Goal: Information Seeking & Learning: Learn about a topic

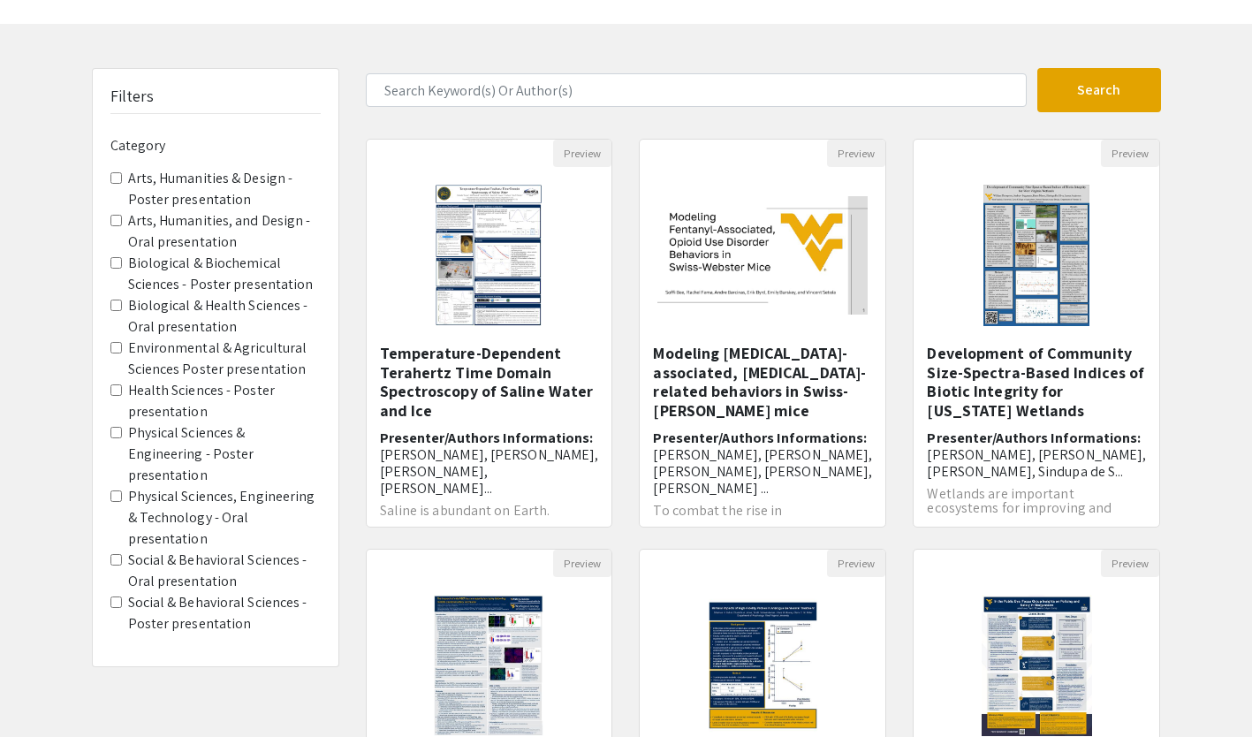
scroll to position [59, 0]
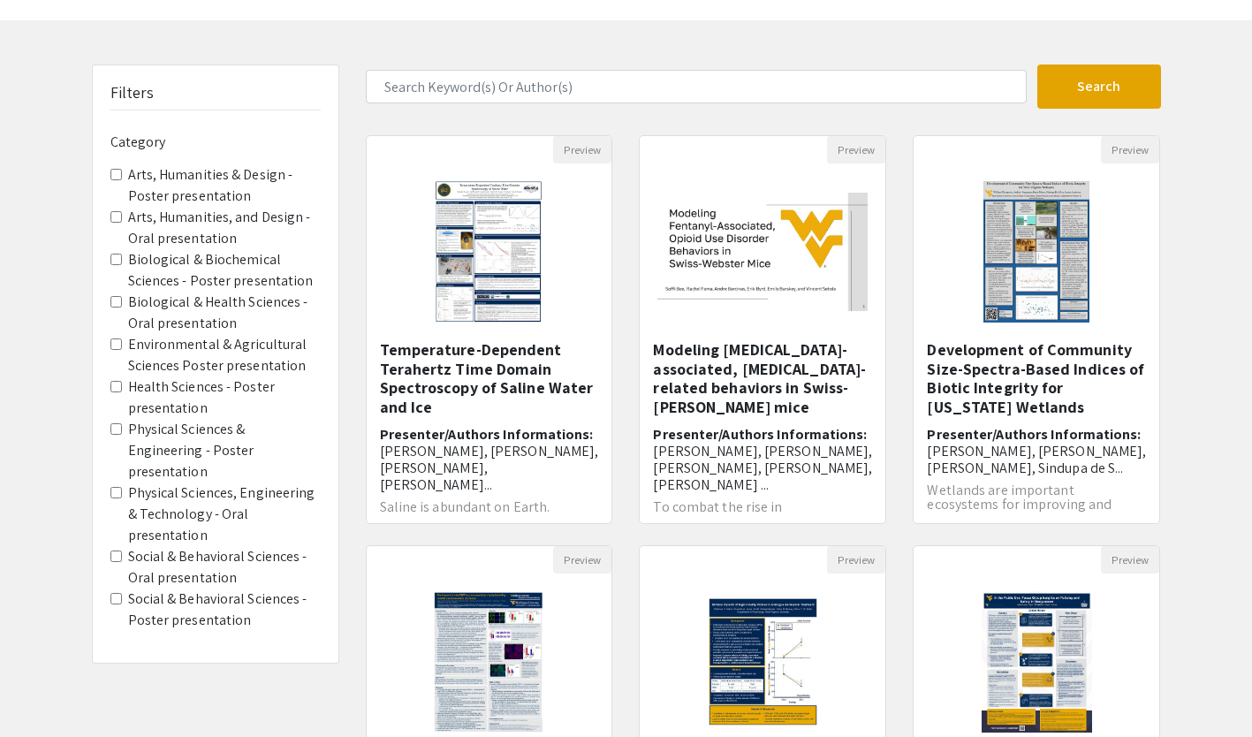
click at [116, 431] on presentation "Physical Sciences & Engineering - Poster presentation" at bounding box center [115, 428] width 11 height 11
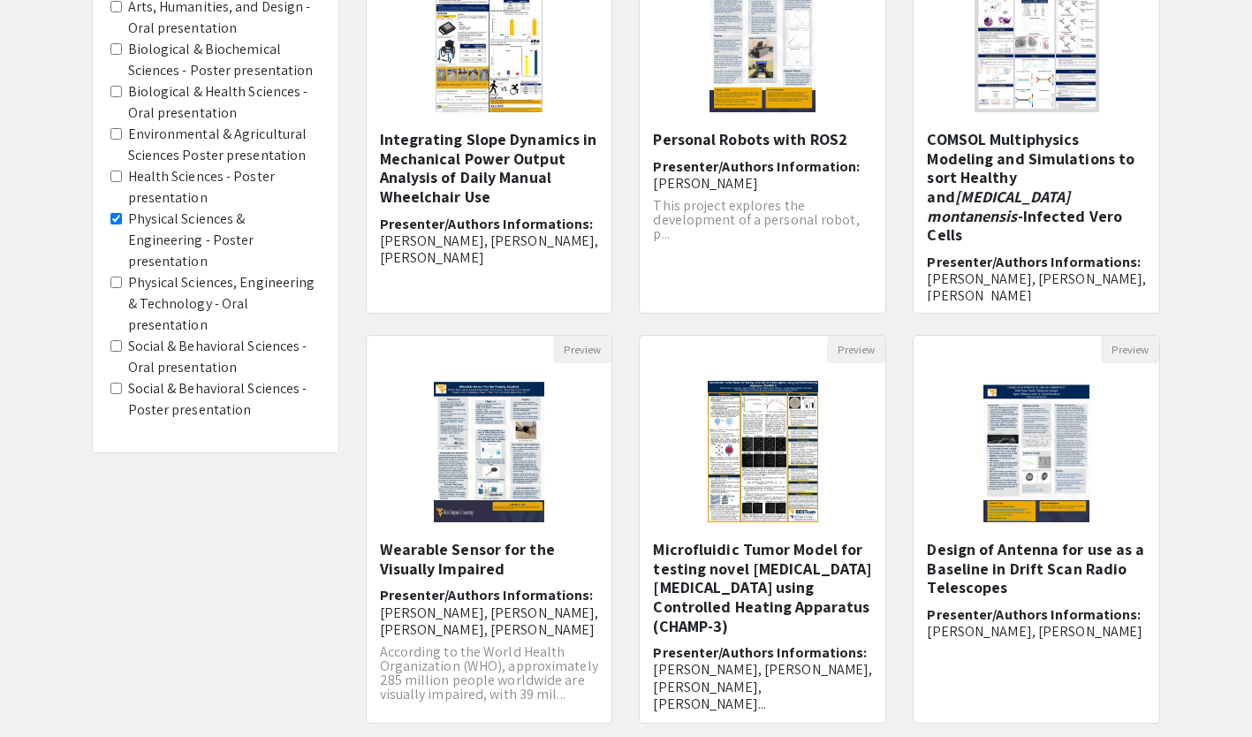
scroll to position [435, 0]
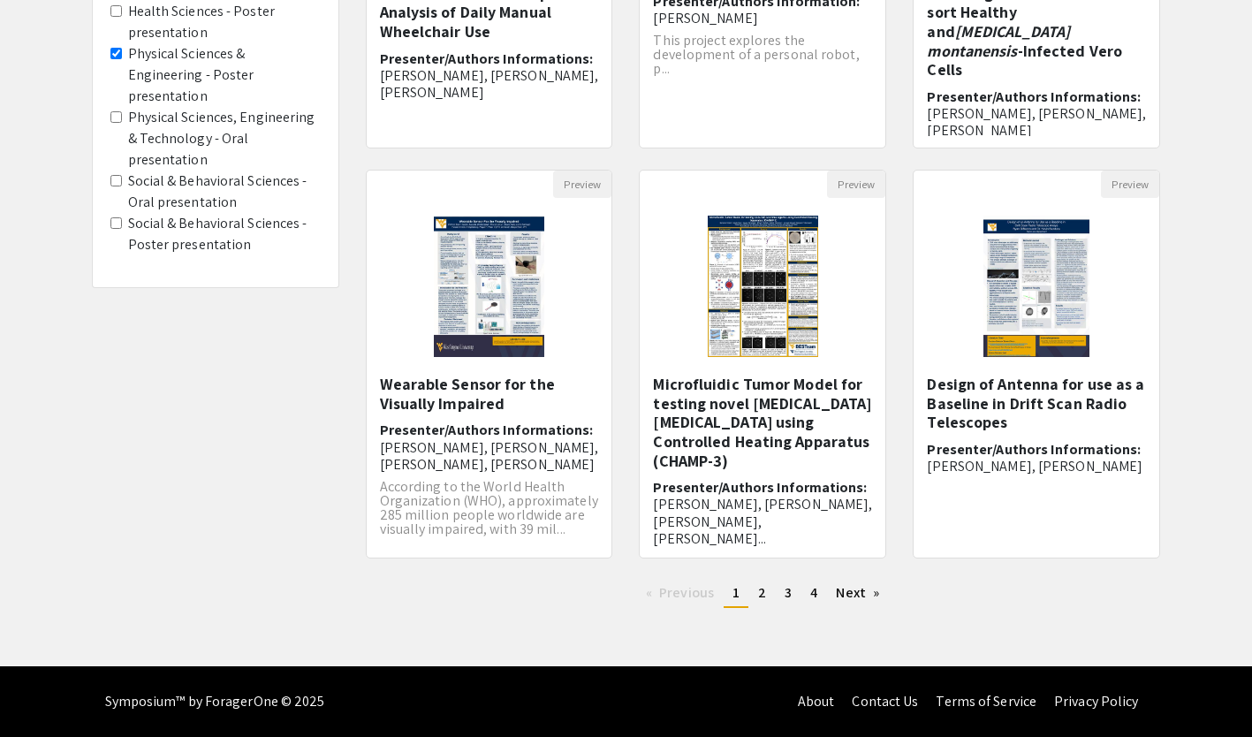
click at [811, 599] on span "4" at bounding box center [813, 592] width 7 height 19
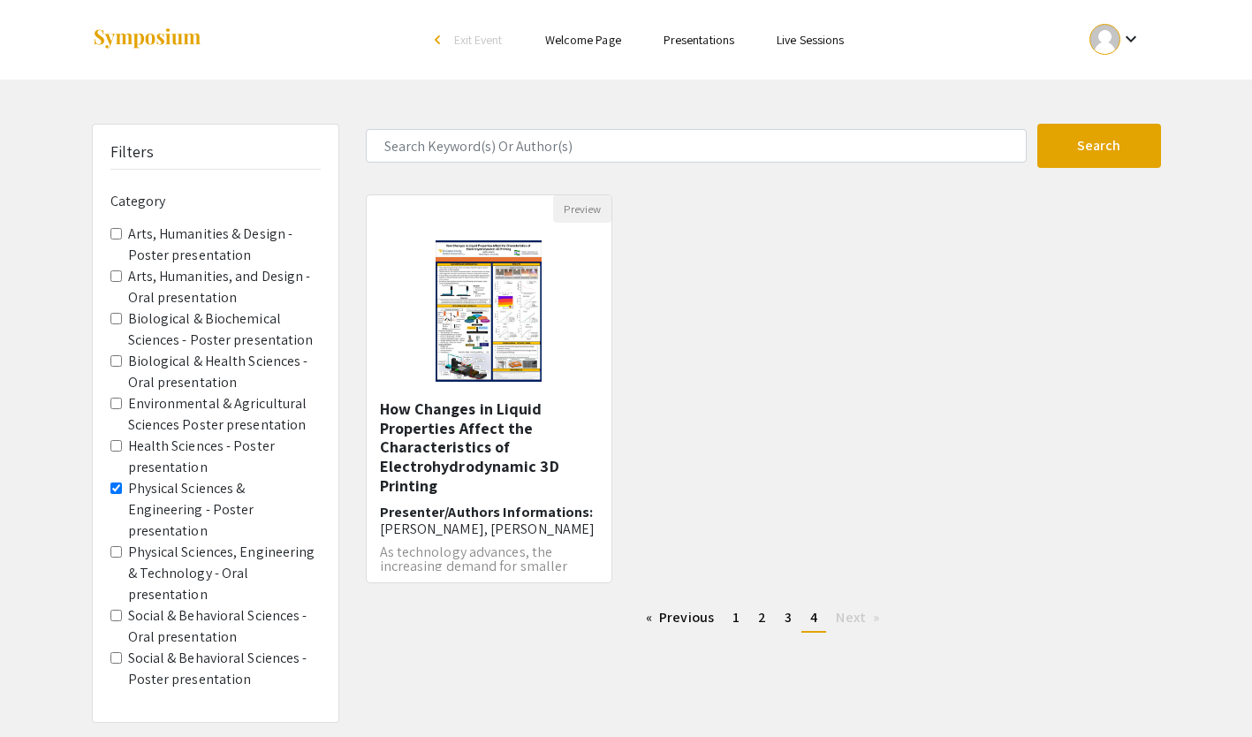
click at [508, 391] on img "Open Presentation <p>How Changes in Liquid Properties Affect the Characteristic…" at bounding box center [488, 311] width 141 height 177
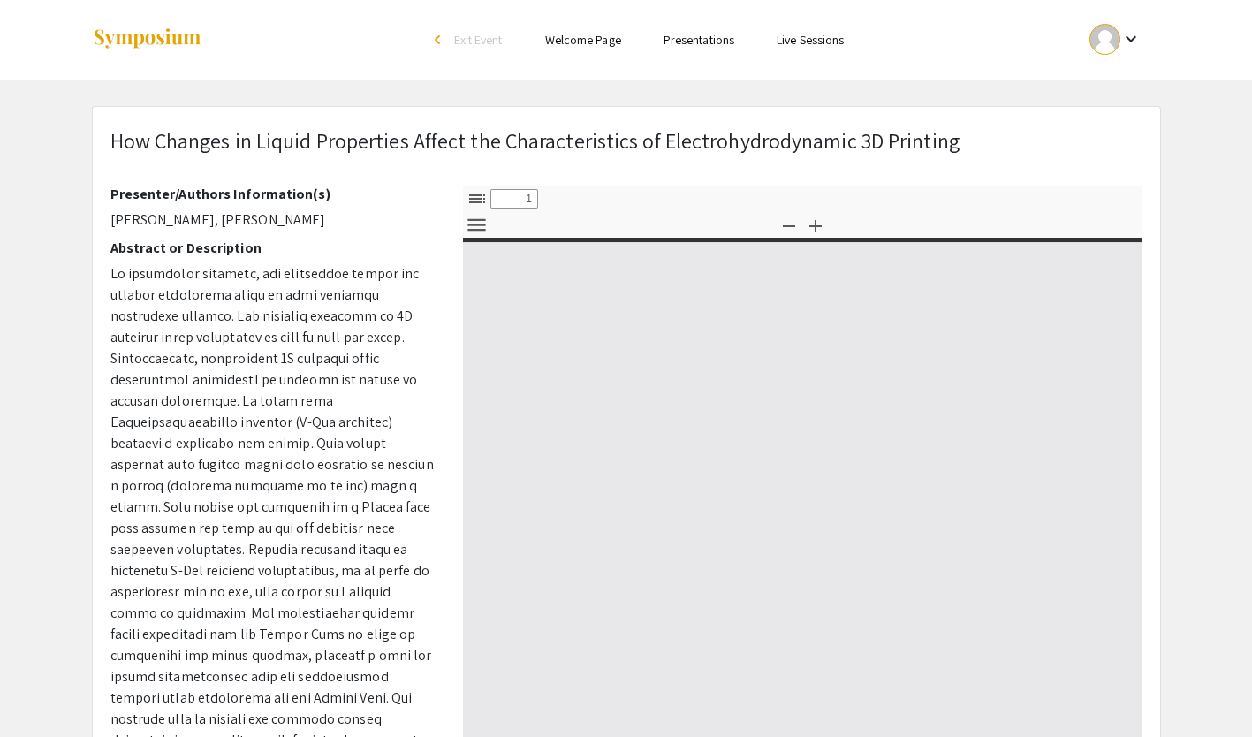
select select "custom"
type input "0"
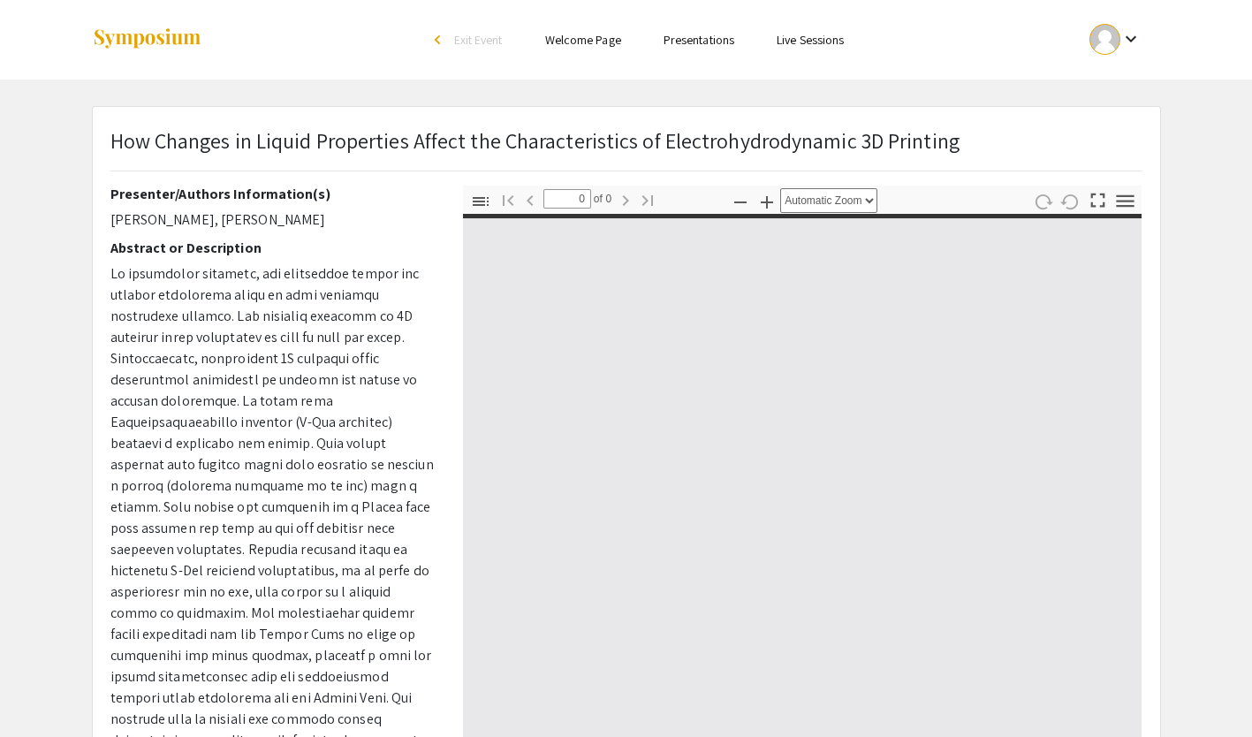
select select "custom"
type input "1"
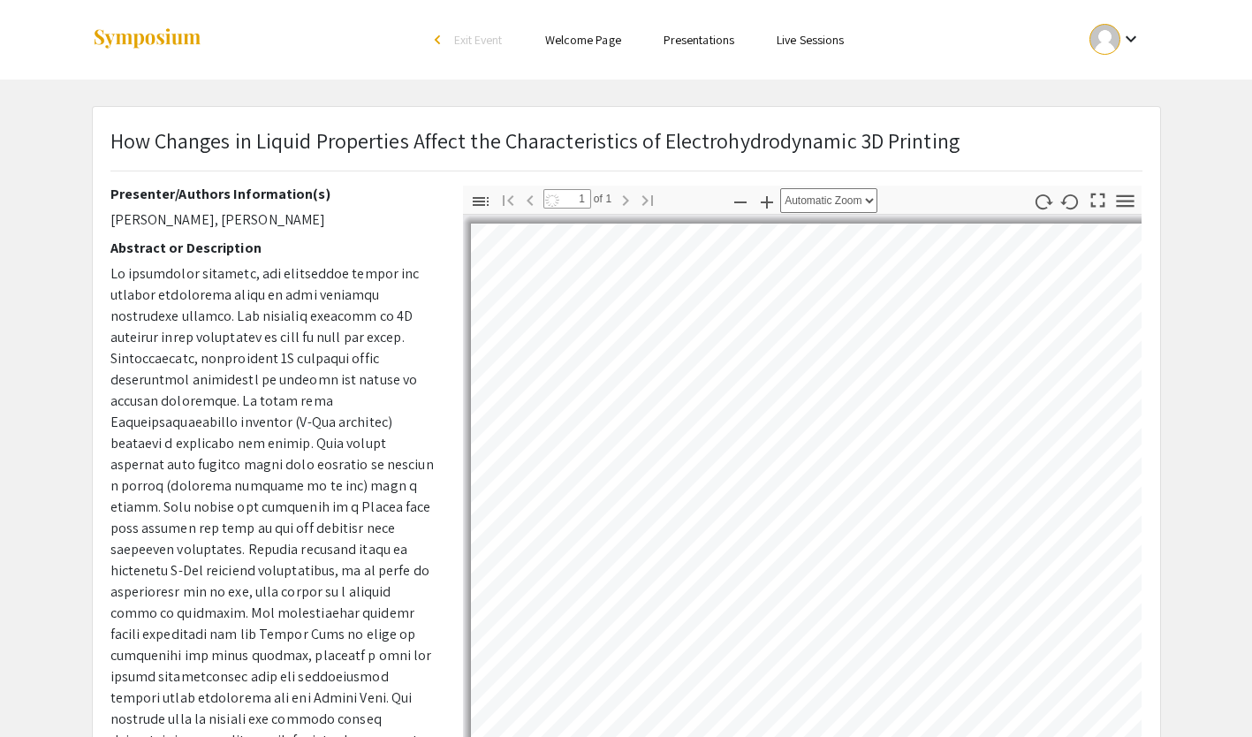
select select "auto"
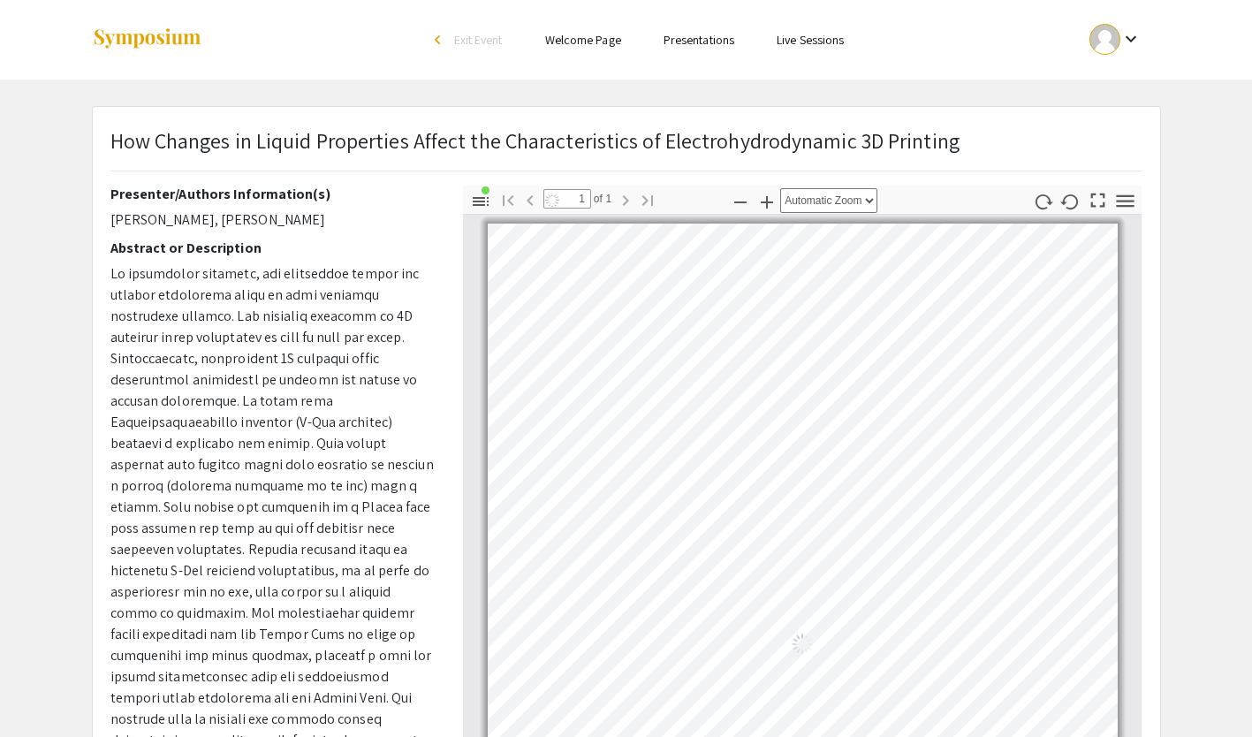
scroll to position [11, 0]
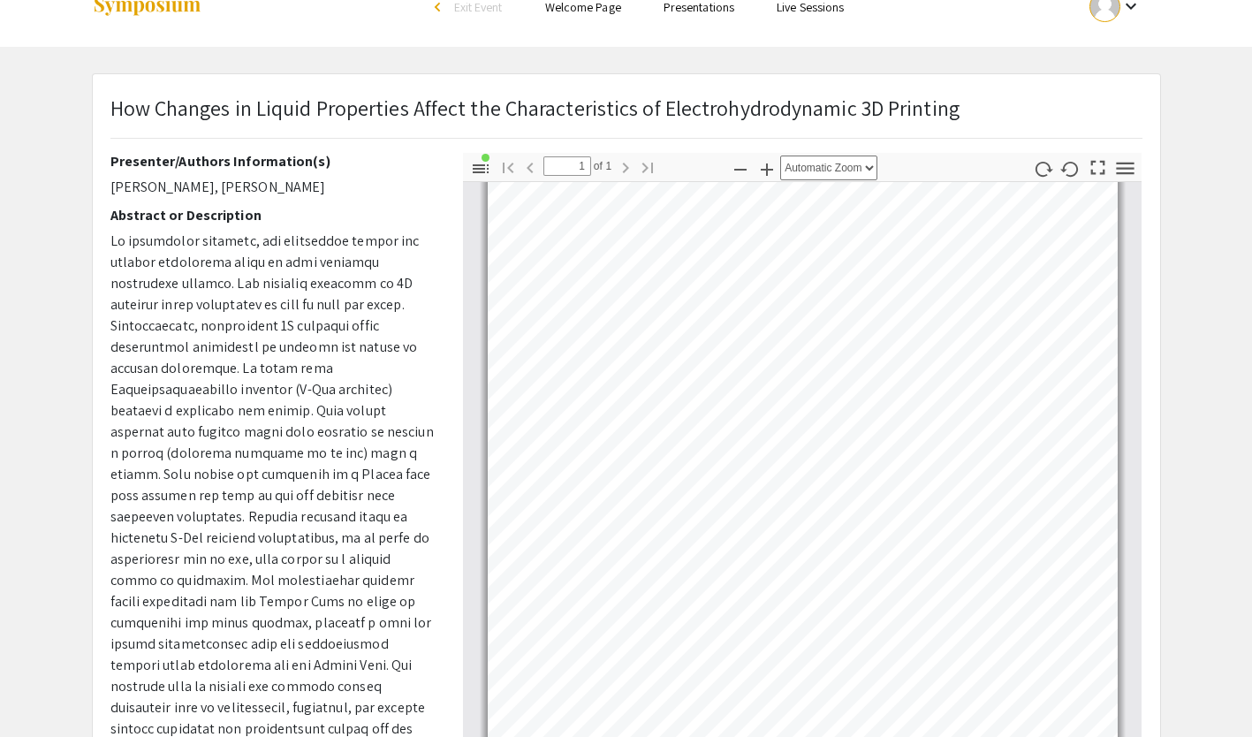
click at [1239, 412] on app-presentation "How Changes in Liquid Properties Affect the Characteristics of Electrohydrodyna…" at bounding box center [626, 581] width 1252 height 1016
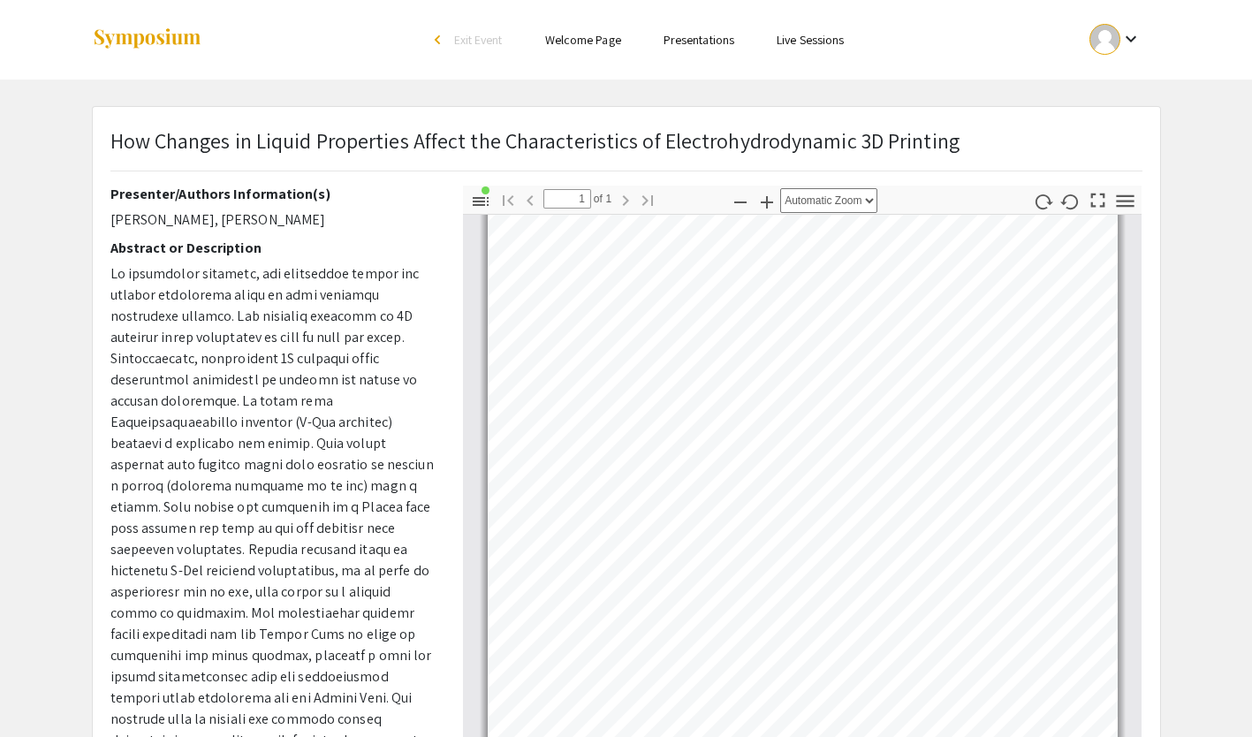
scroll to position [0, 0]
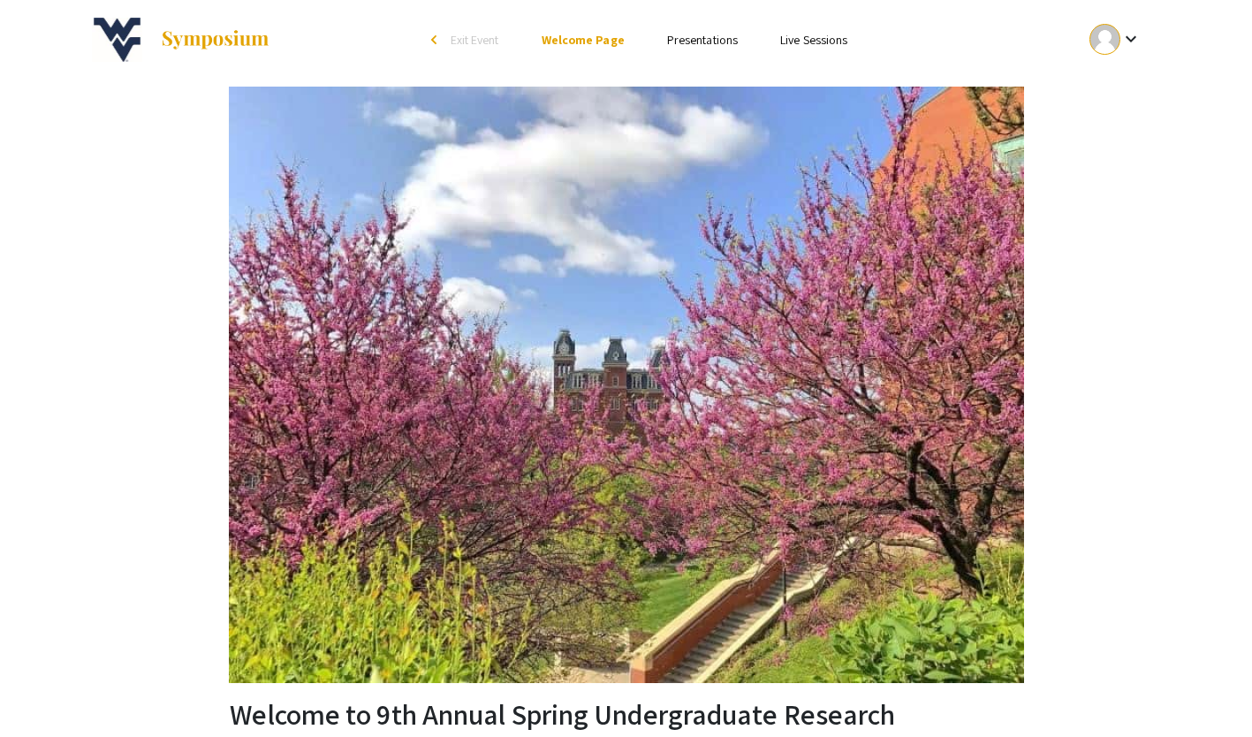
click at [464, 42] on span "Exit Event" at bounding box center [475, 40] width 49 height 16
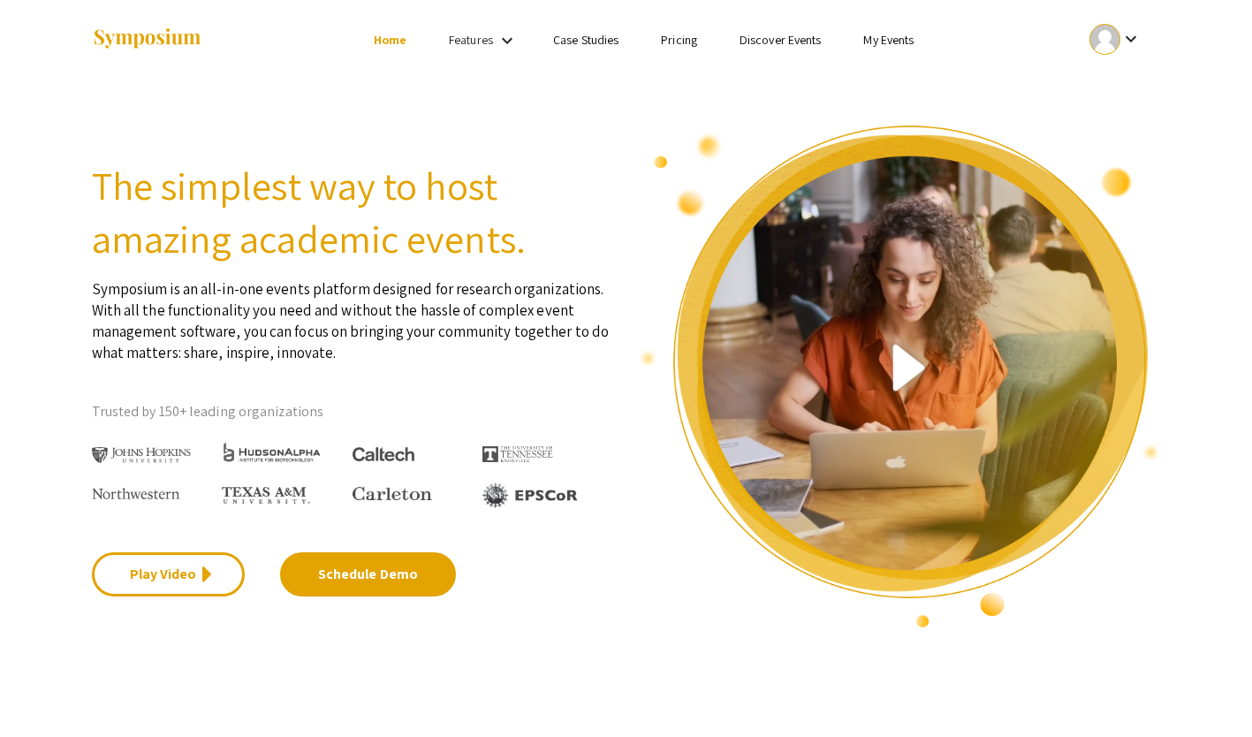
click at [886, 48] on link "My Events" at bounding box center [889, 40] width 50 height 16
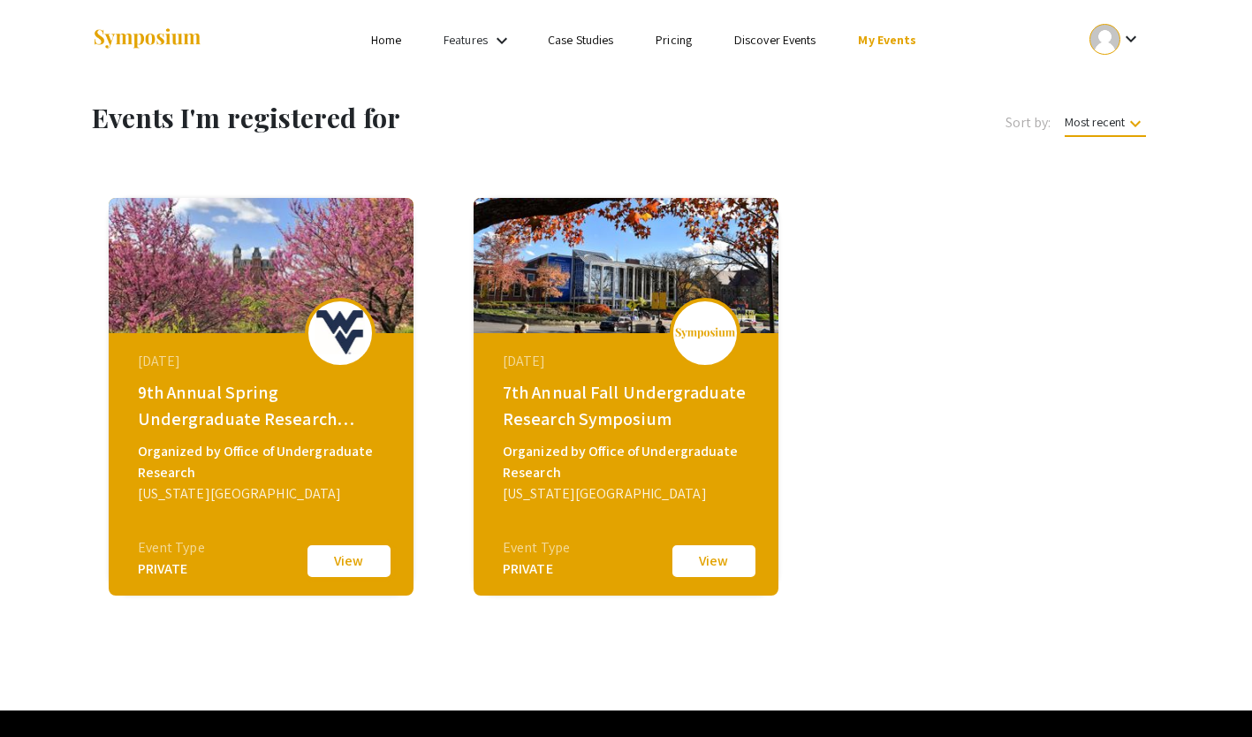
click at [349, 574] on button "View" at bounding box center [349, 561] width 88 height 37
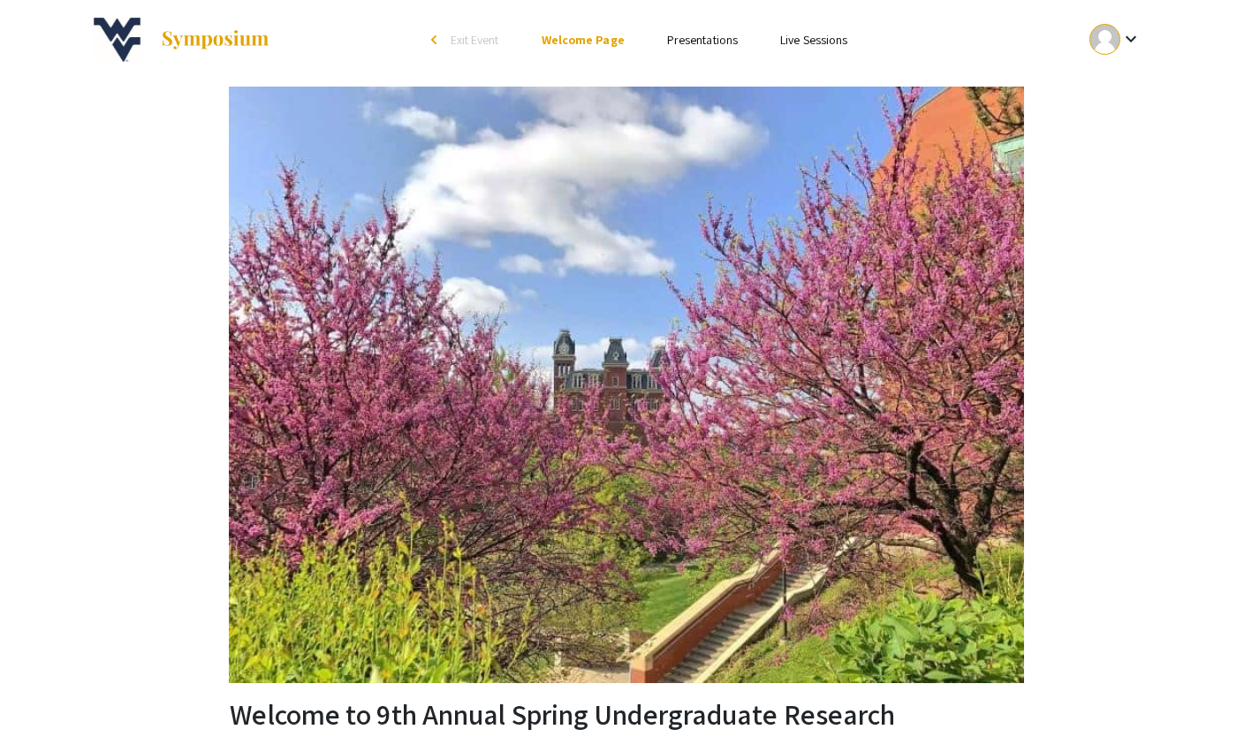
click at [690, 42] on link "Presentations" at bounding box center [702, 40] width 71 height 16
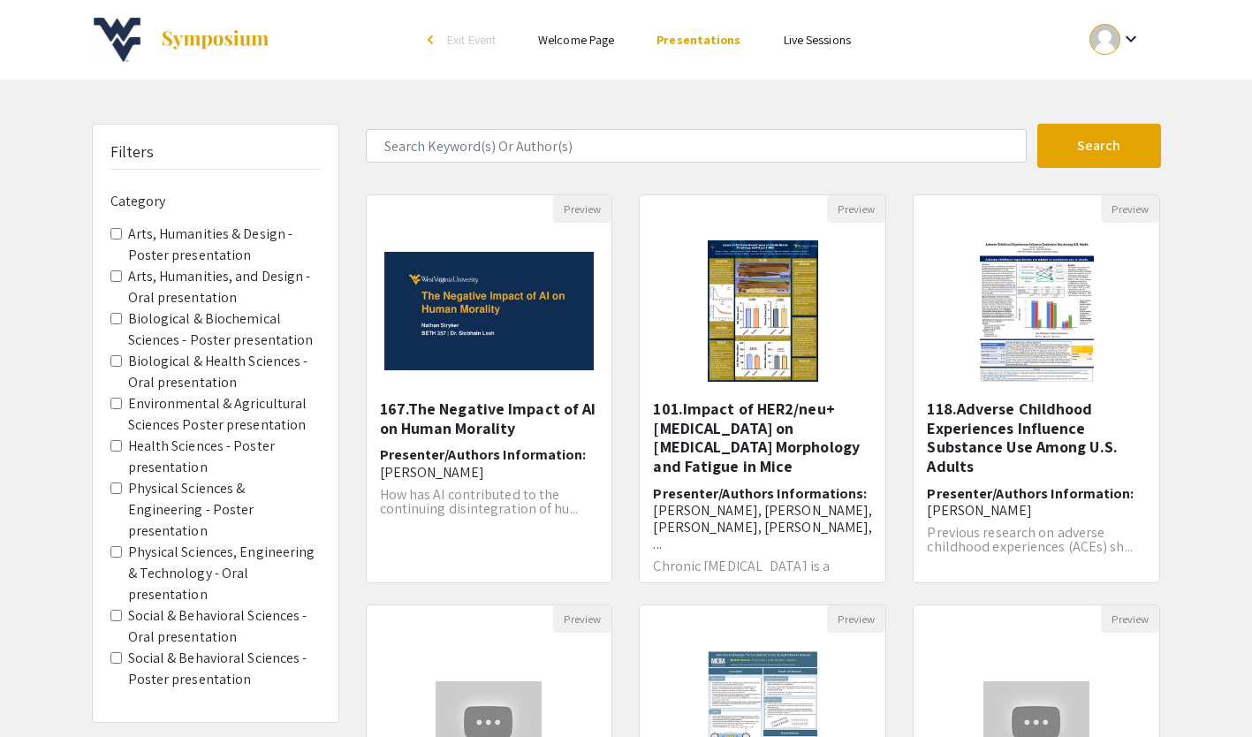
click at [116, 488] on presentation "Physical Sciences & Engineering - Poster presentation" at bounding box center [115, 488] width 11 height 11
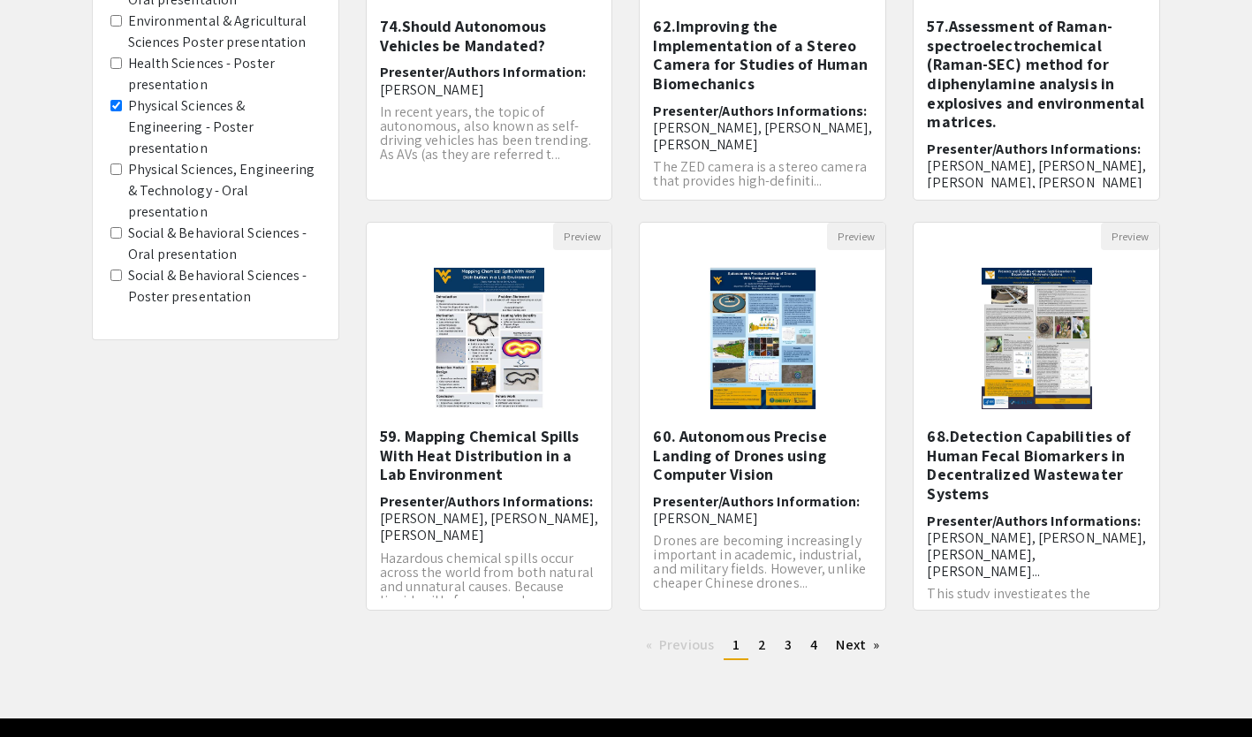
scroll to position [383, 0]
click at [814, 652] on span "4" at bounding box center [813, 644] width 7 height 19
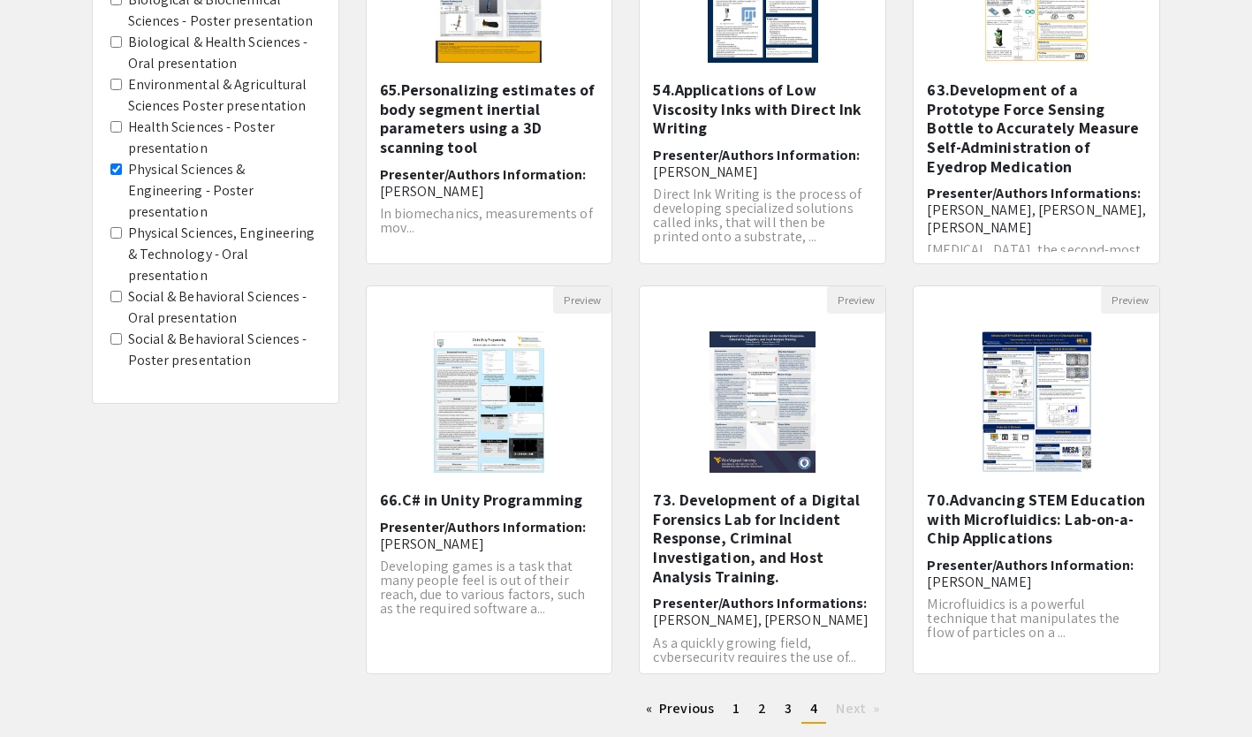
scroll to position [319, 0]
click at [1060, 533] on h5 "70.Advancing STEM Education with Microfluidics: Lab-on-a-Chip Applications" at bounding box center [1036, 519] width 219 height 57
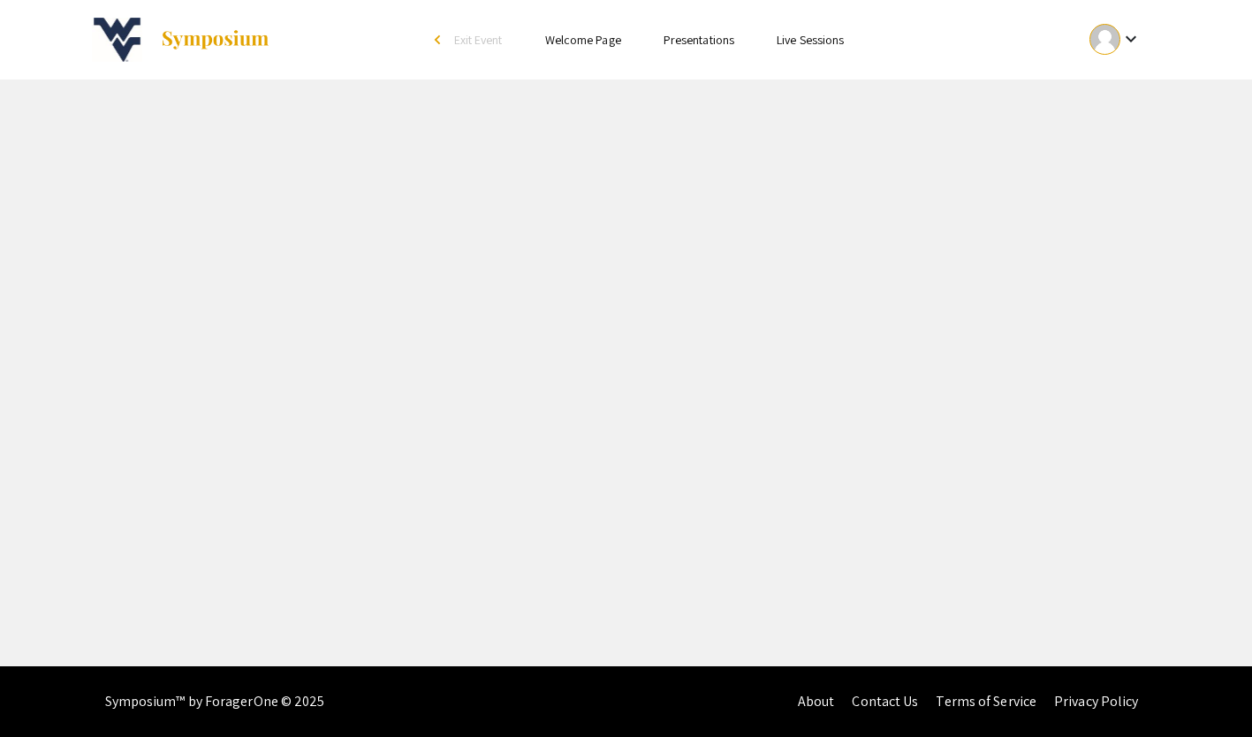
select select "custom"
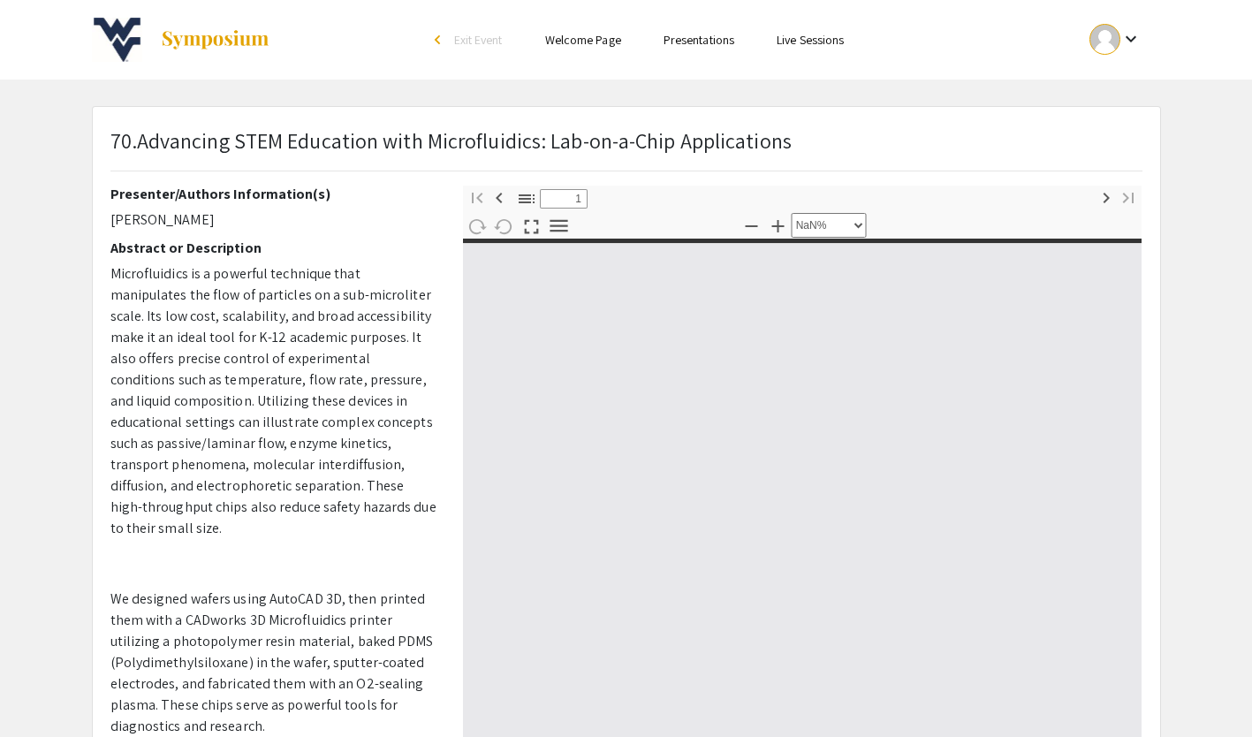
type input "0"
select select "custom"
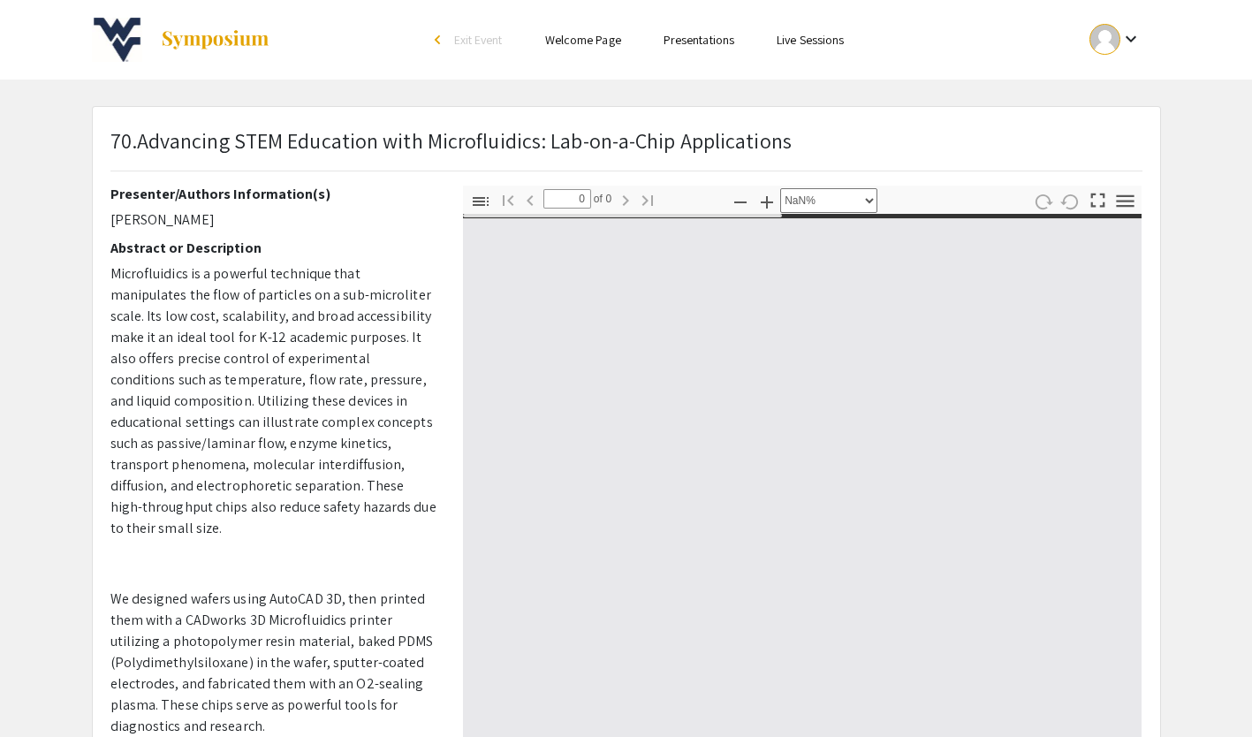
type input "1"
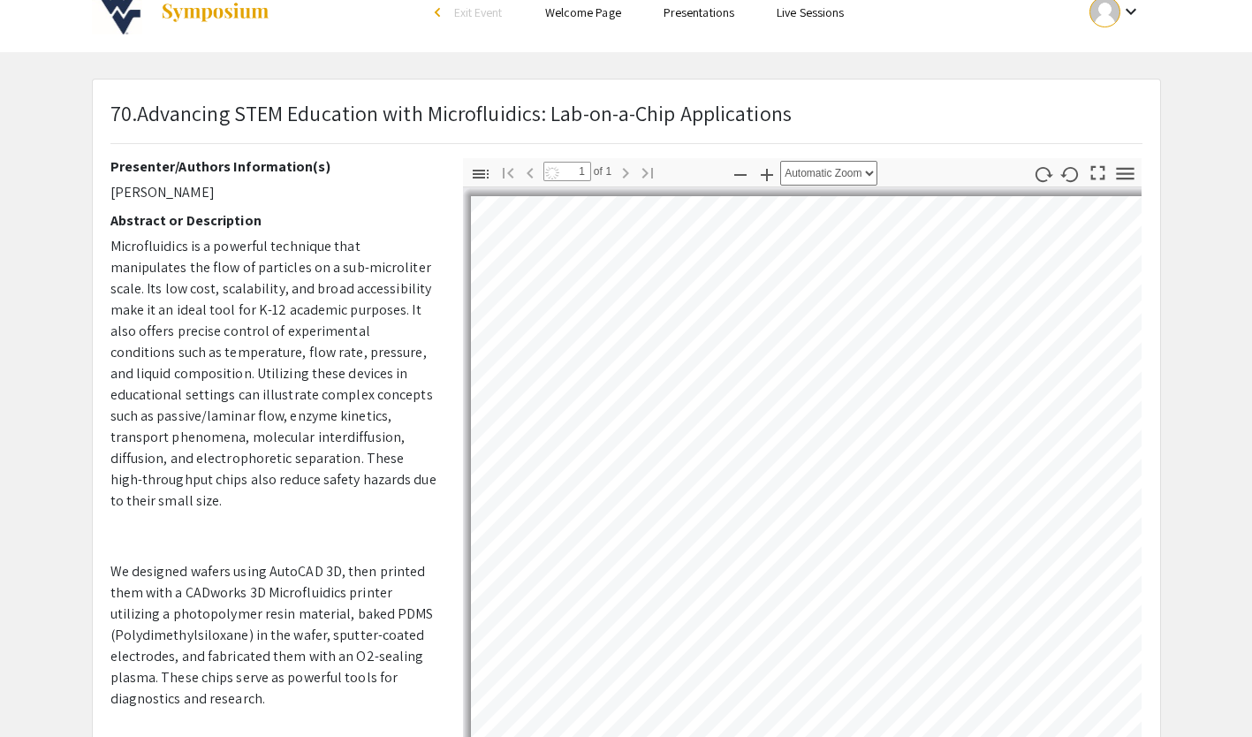
select select "auto"
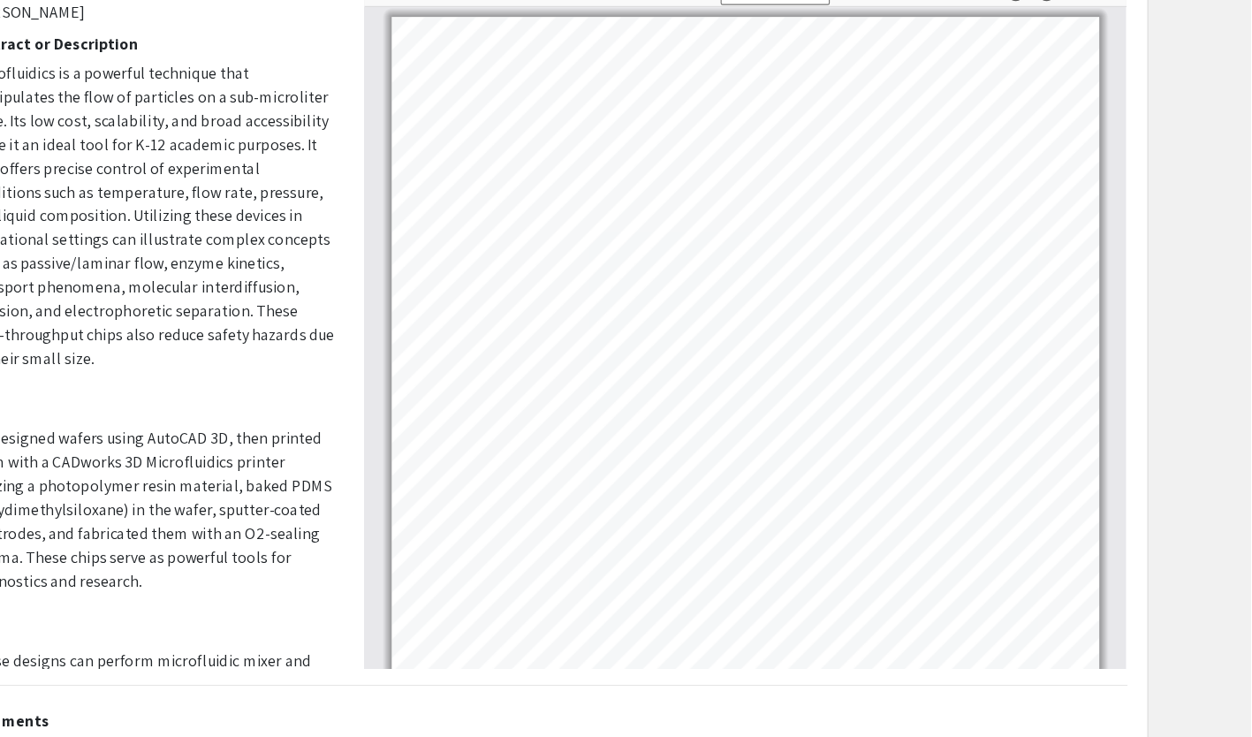
scroll to position [208, 0]
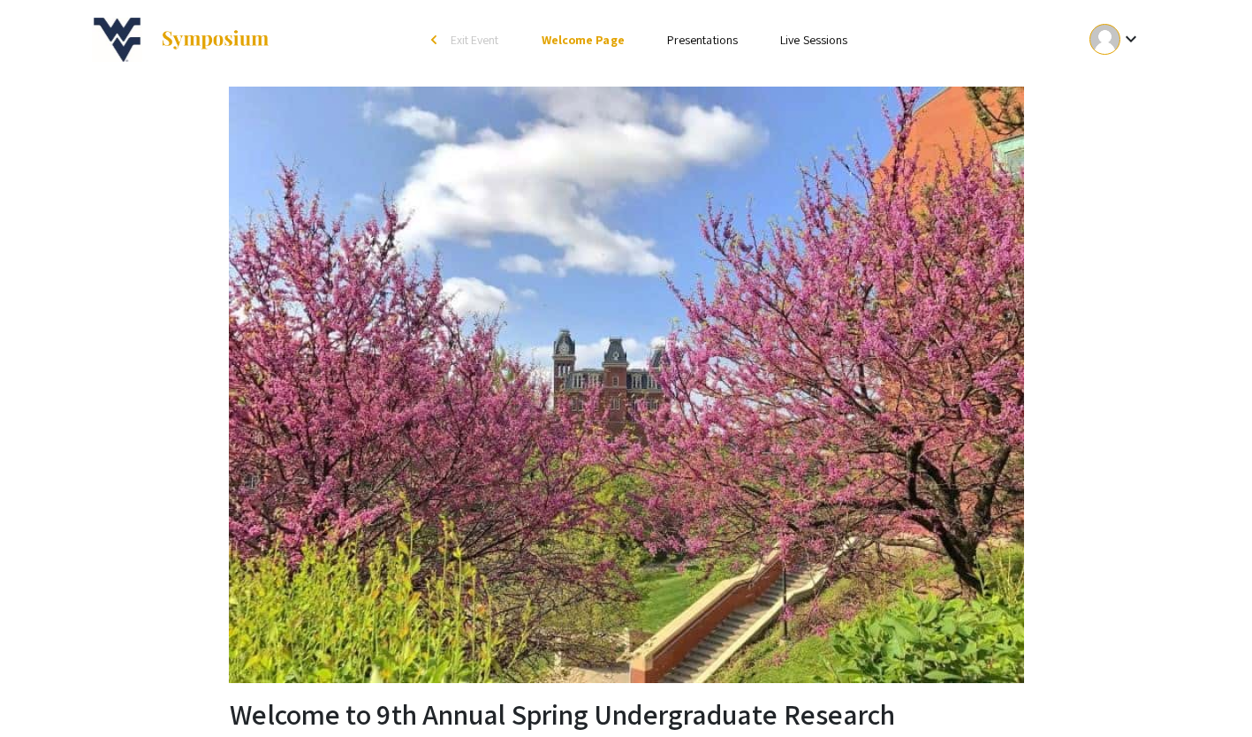
click at [705, 11] on ul "Skip navigation arrow_back_ios Exit Event Welcome Page Presentations Live Sessi…" at bounding box center [626, 40] width 353 height 80
click at [710, 47] on link "Presentations" at bounding box center [702, 40] width 71 height 16
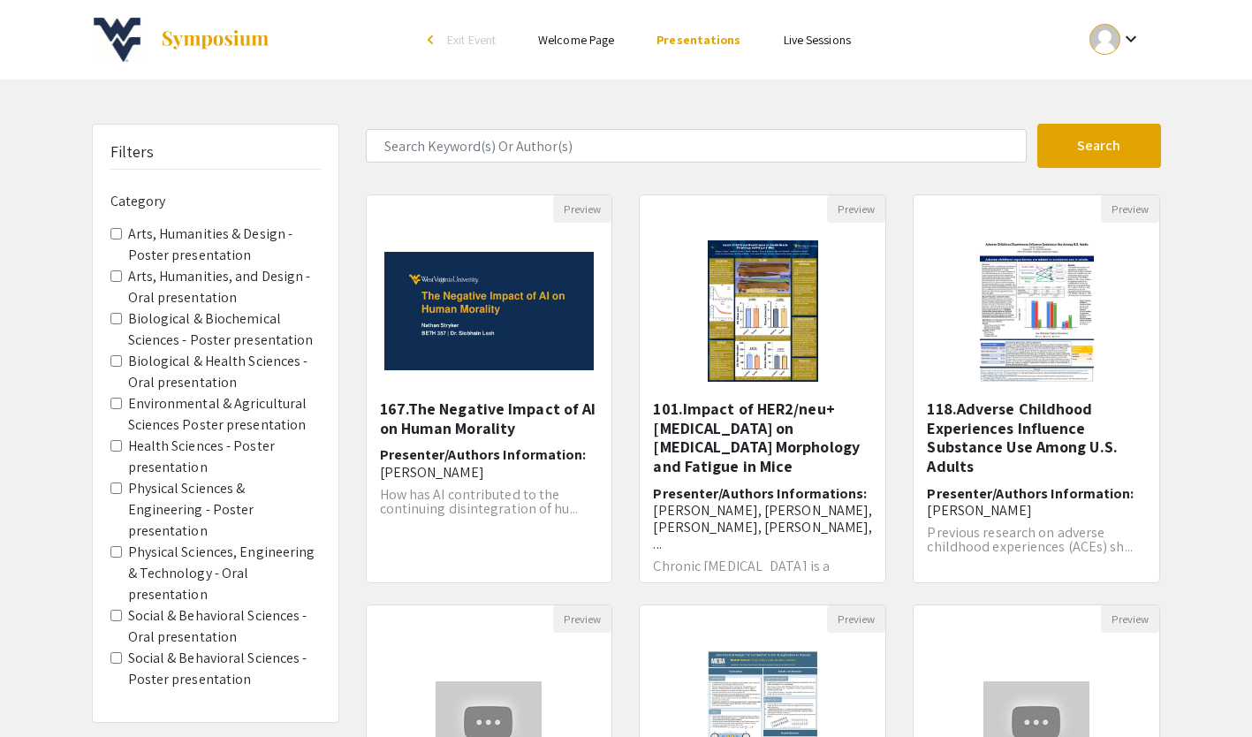
click at [130, 509] on label "Physical Sciences & Engineering - Poster presentation" at bounding box center [224, 510] width 193 height 64
click at [122, 494] on presentation "Physical Sciences & Engineering - Poster presentation" at bounding box center [115, 488] width 11 height 11
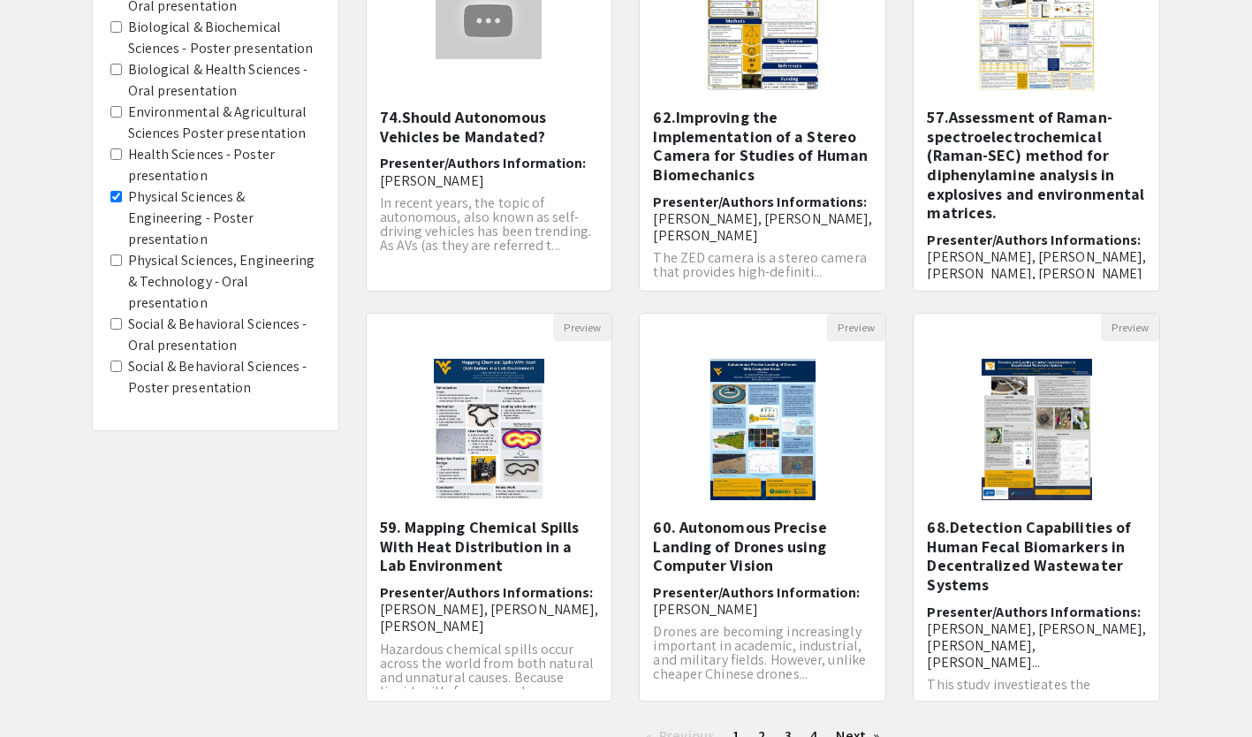
scroll to position [42, 0]
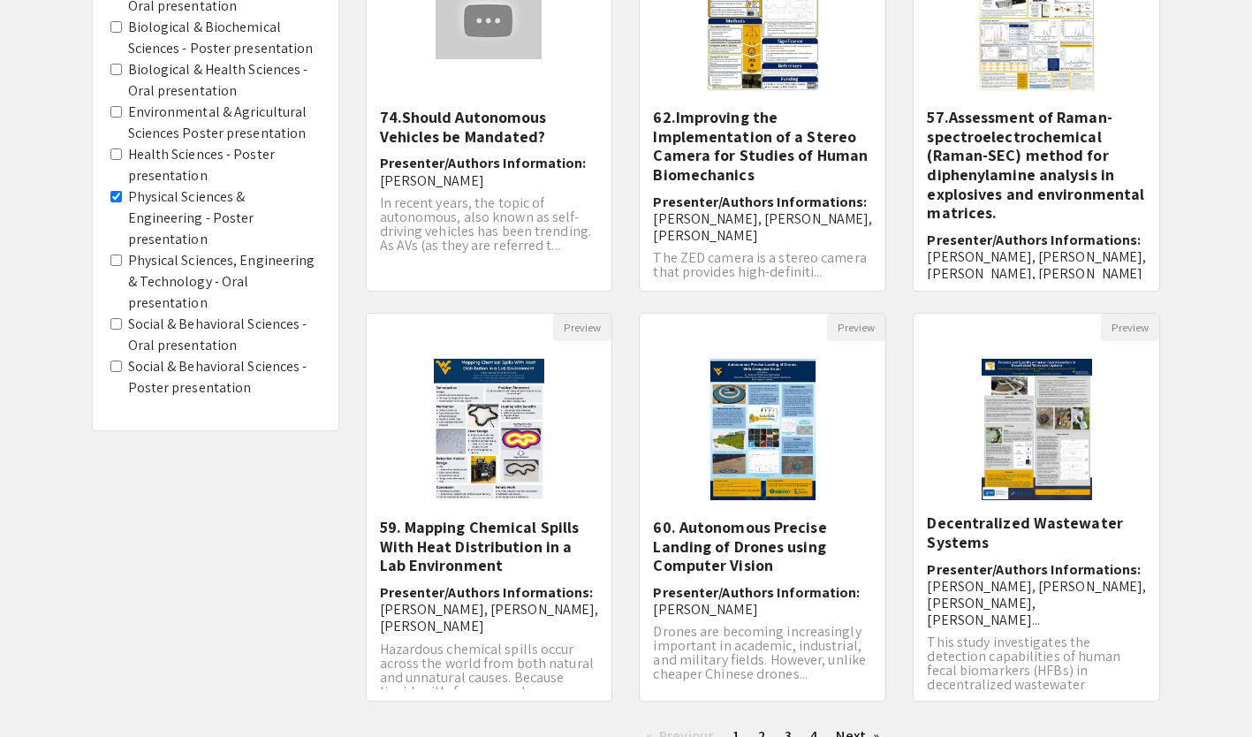
click at [814, 734] on span "4" at bounding box center [813, 736] width 7 height 19
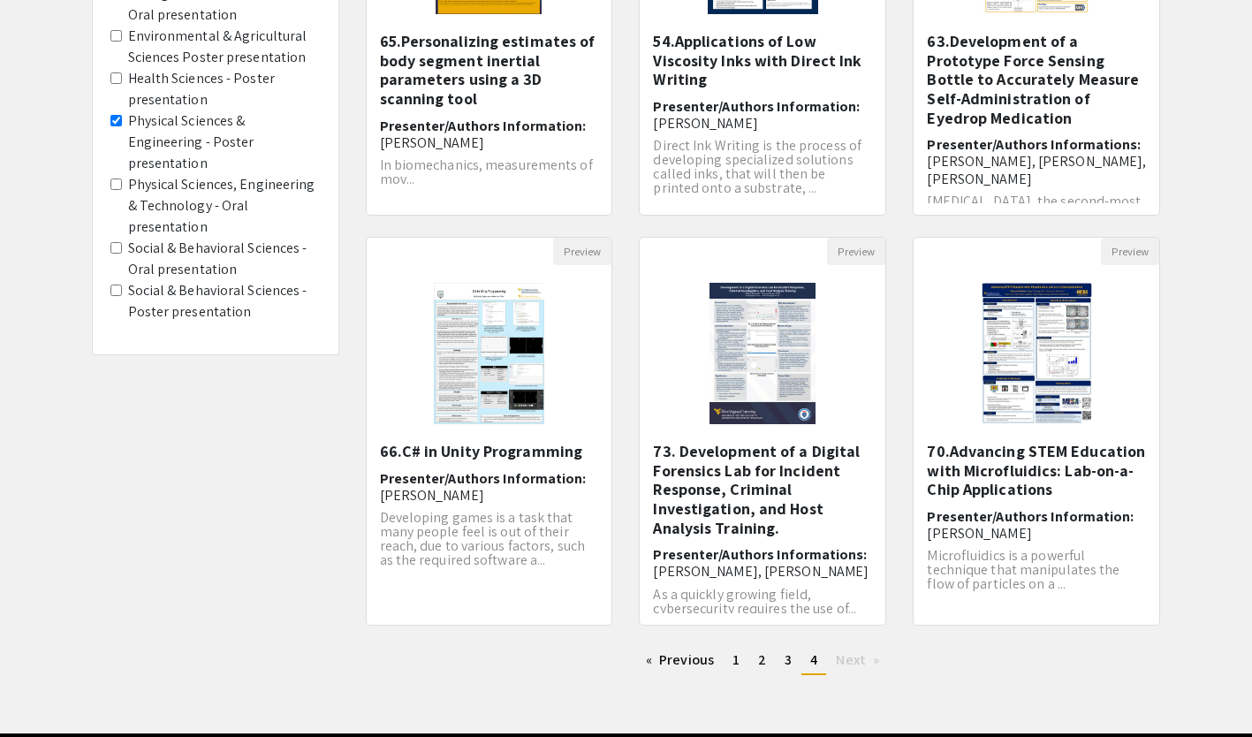
scroll to position [370, 0]
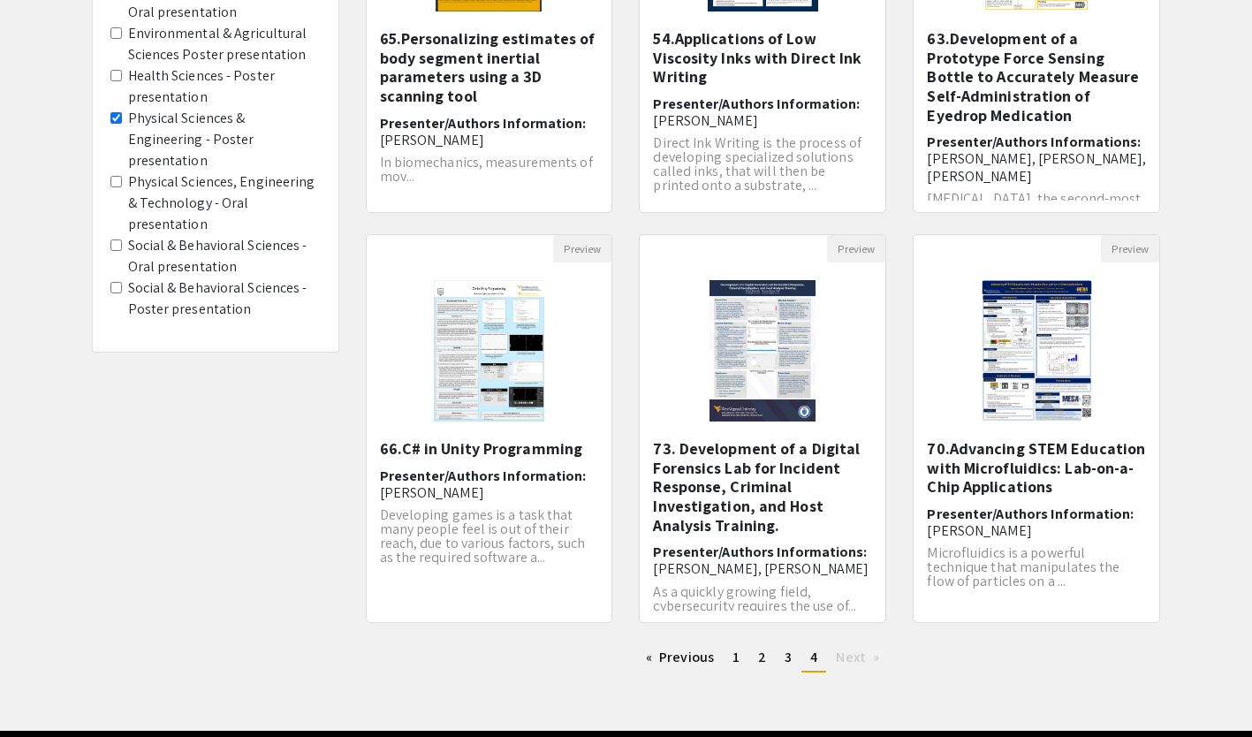
click at [1089, 556] on span "Microfluidics is a powerful technique that manipulates the flow of particles on…" at bounding box center [1023, 567] width 193 height 47
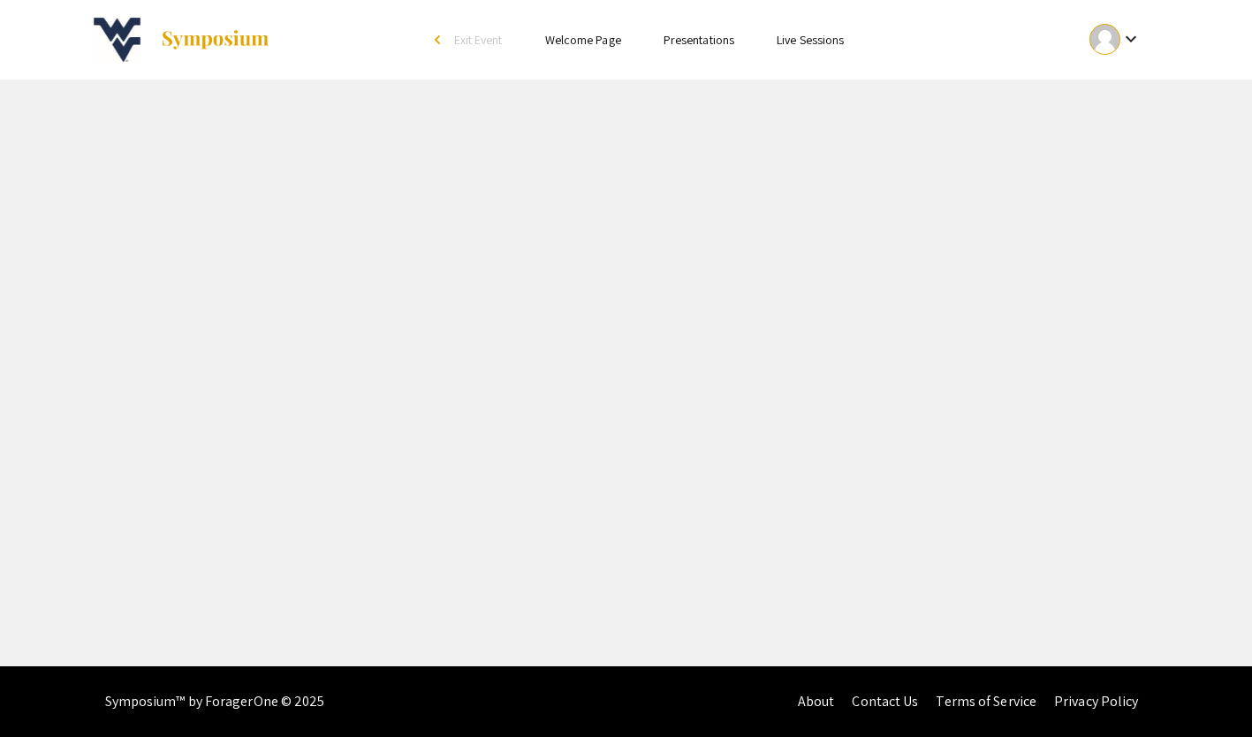
select select "custom"
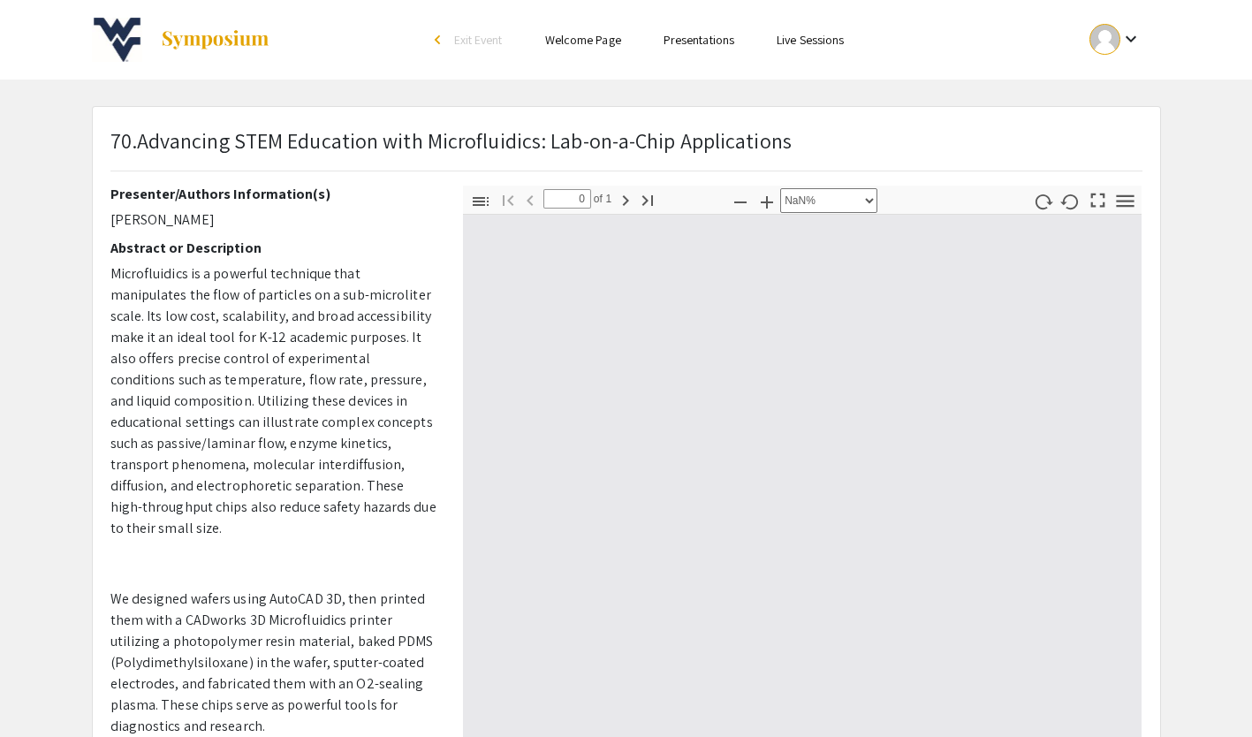
type input "1"
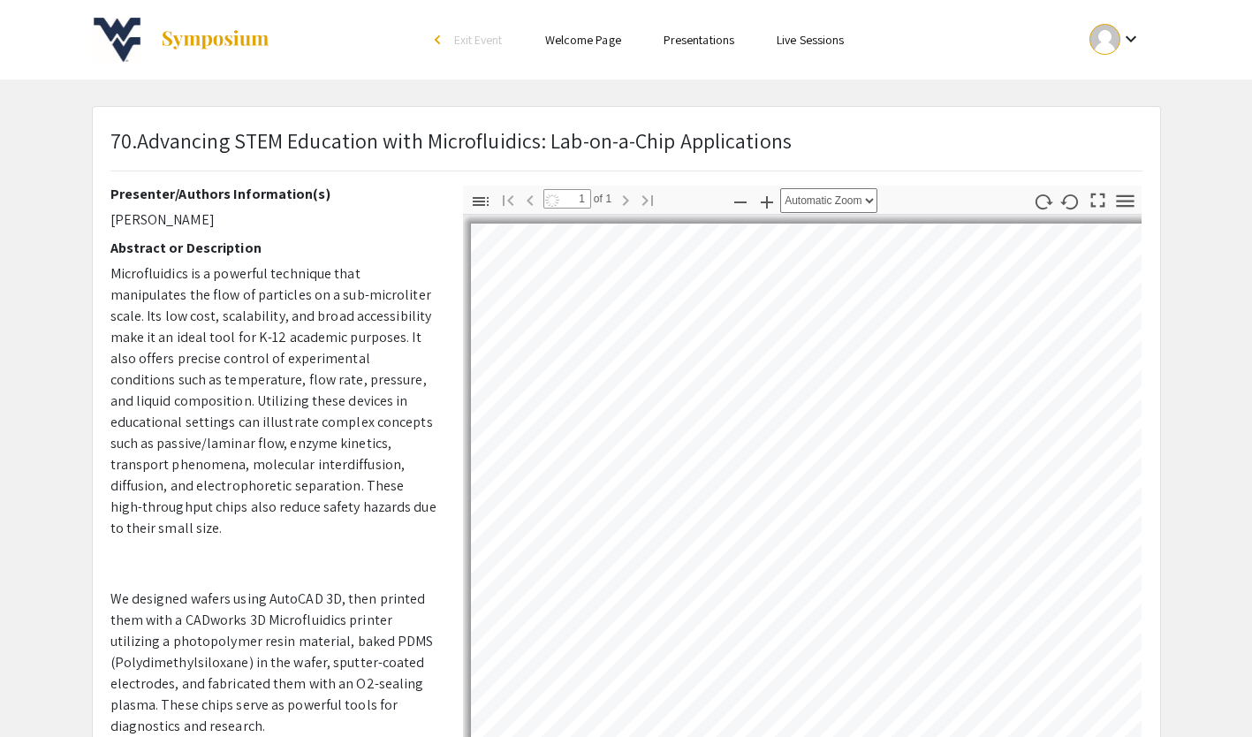
select select "auto"
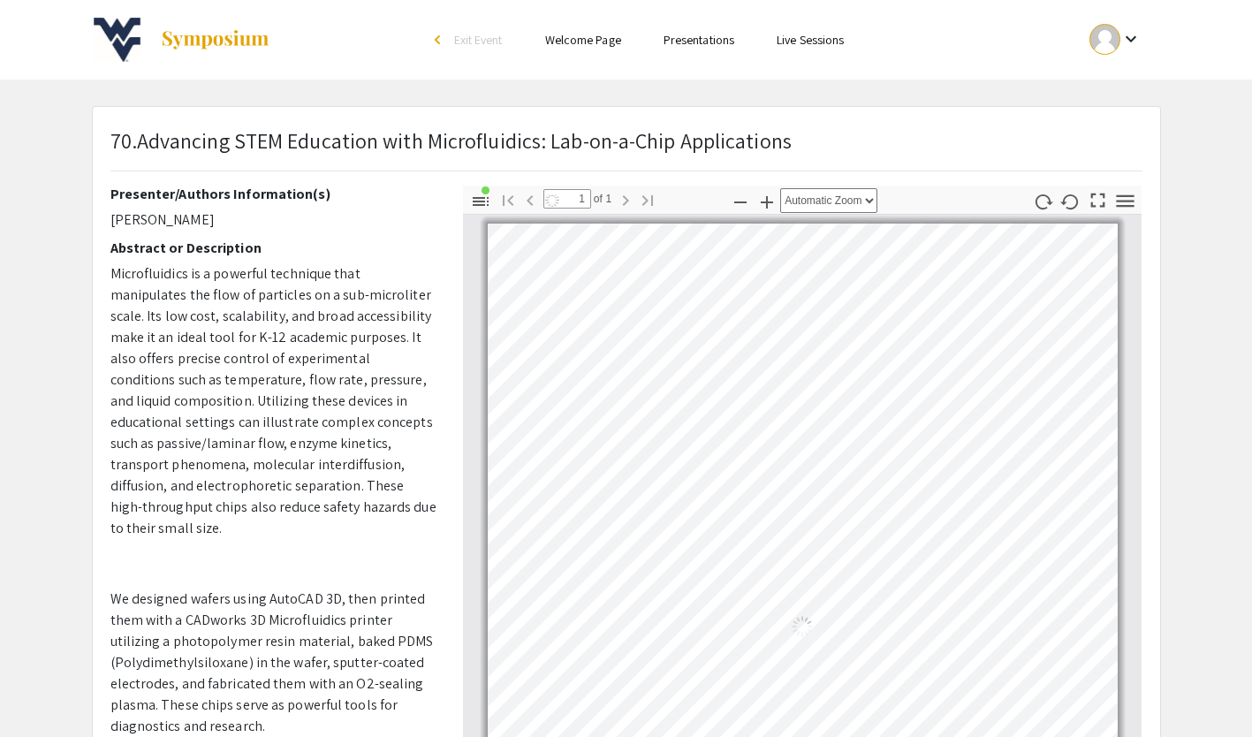
scroll to position [7, 0]
